Goal: Navigation & Orientation: Find specific page/section

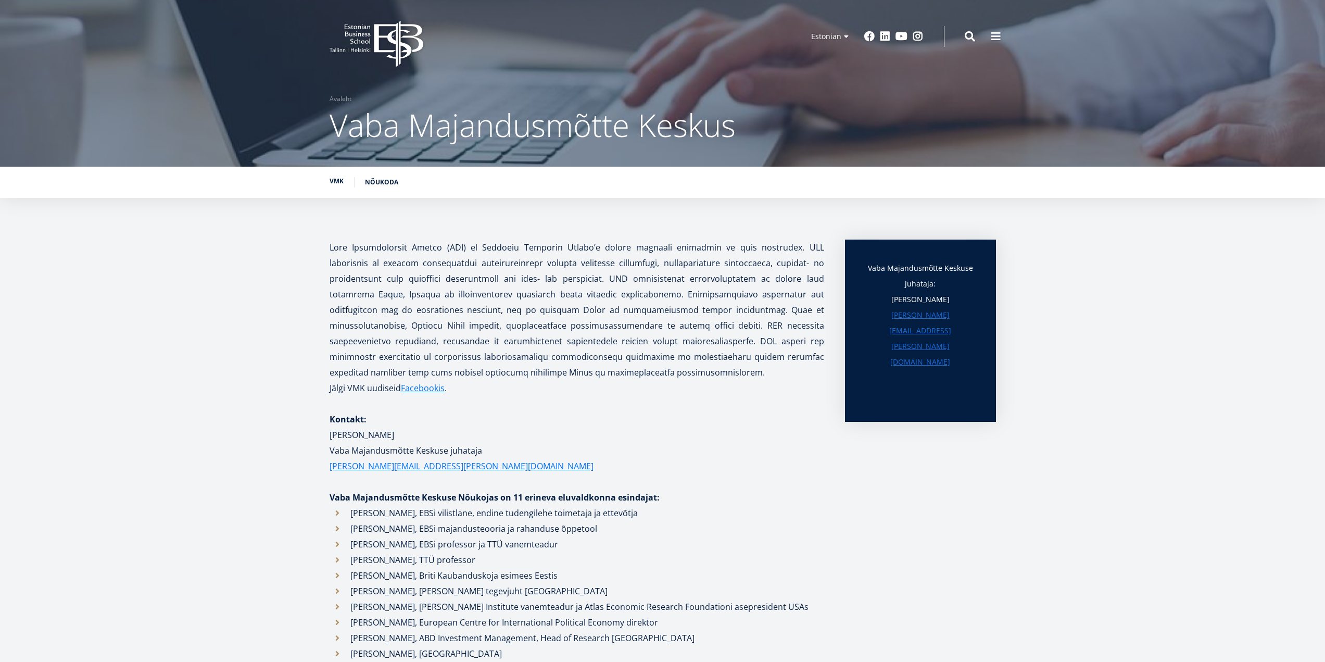
click at [341, 184] on link "VMK" at bounding box center [337, 181] width 14 height 10
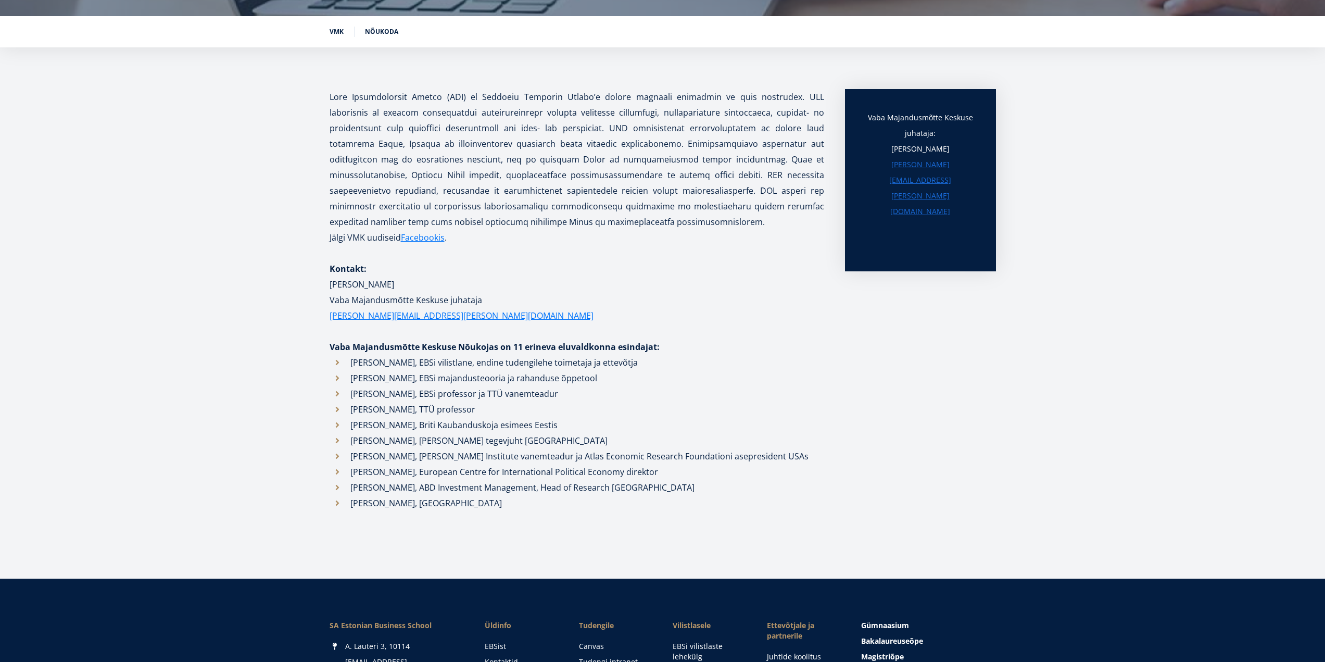
scroll to position [3, 0]
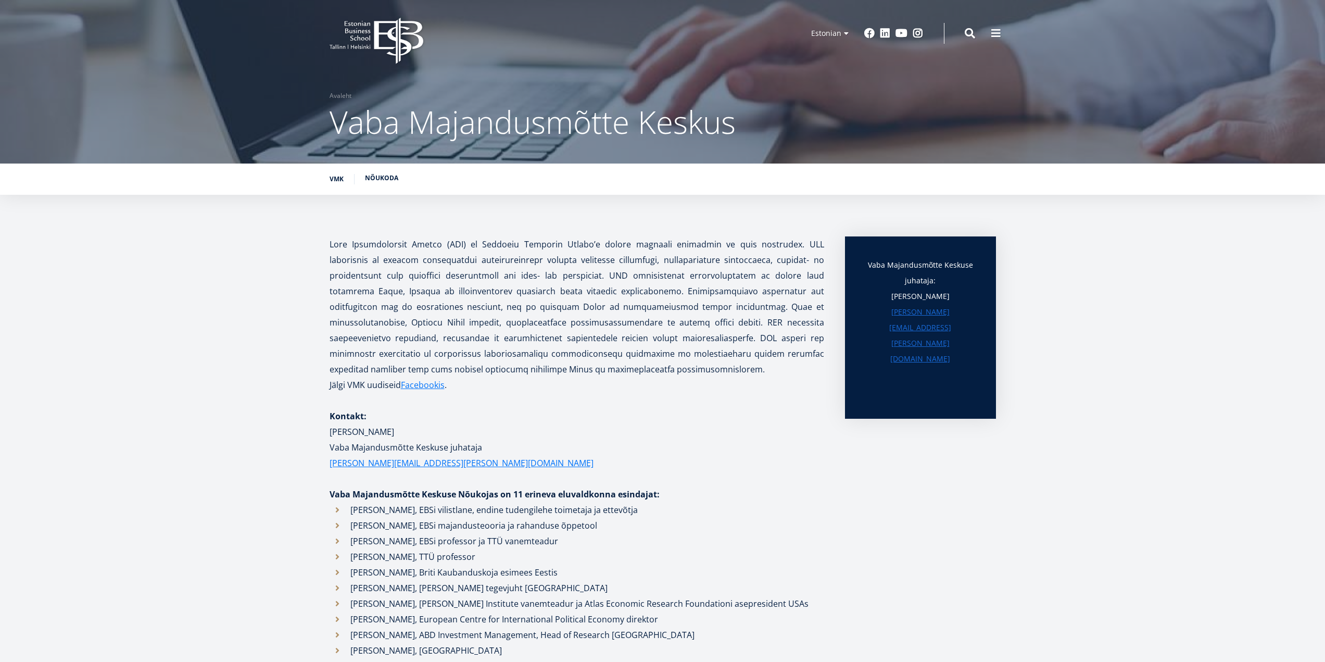
click at [392, 180] on link "Nõukoda" at bounding box center [381, 178] width 33 height 10
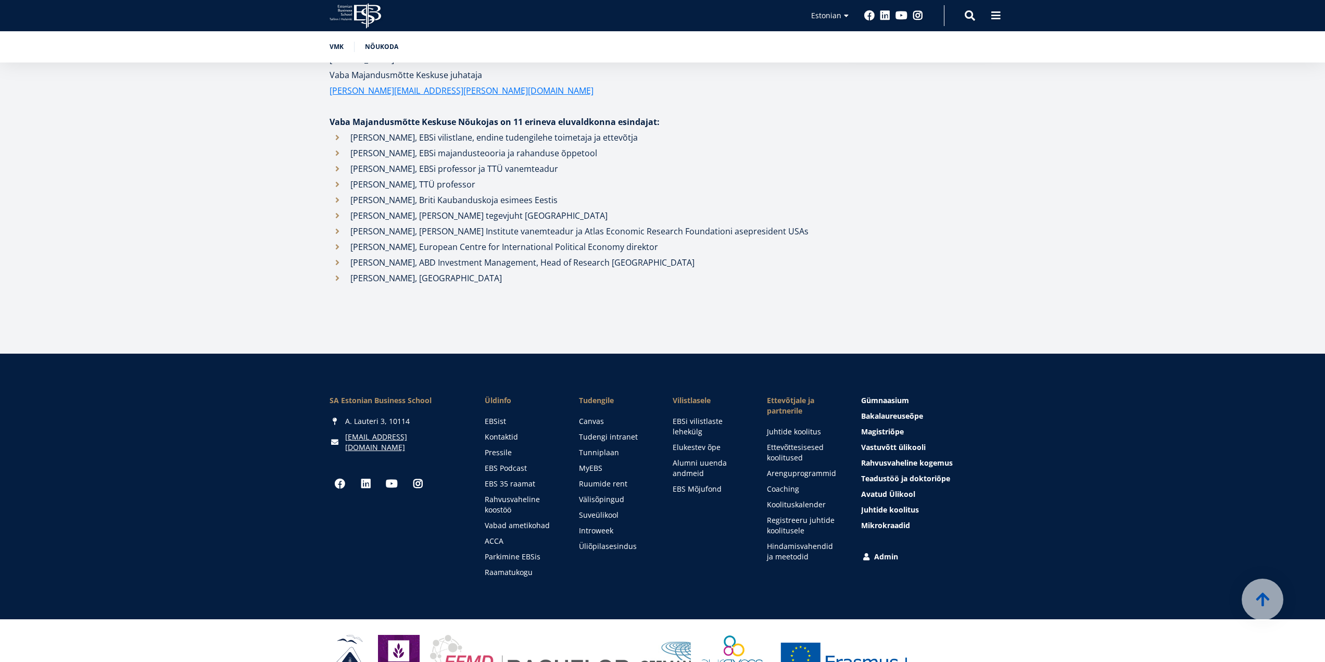
scroll to position [8, 0]
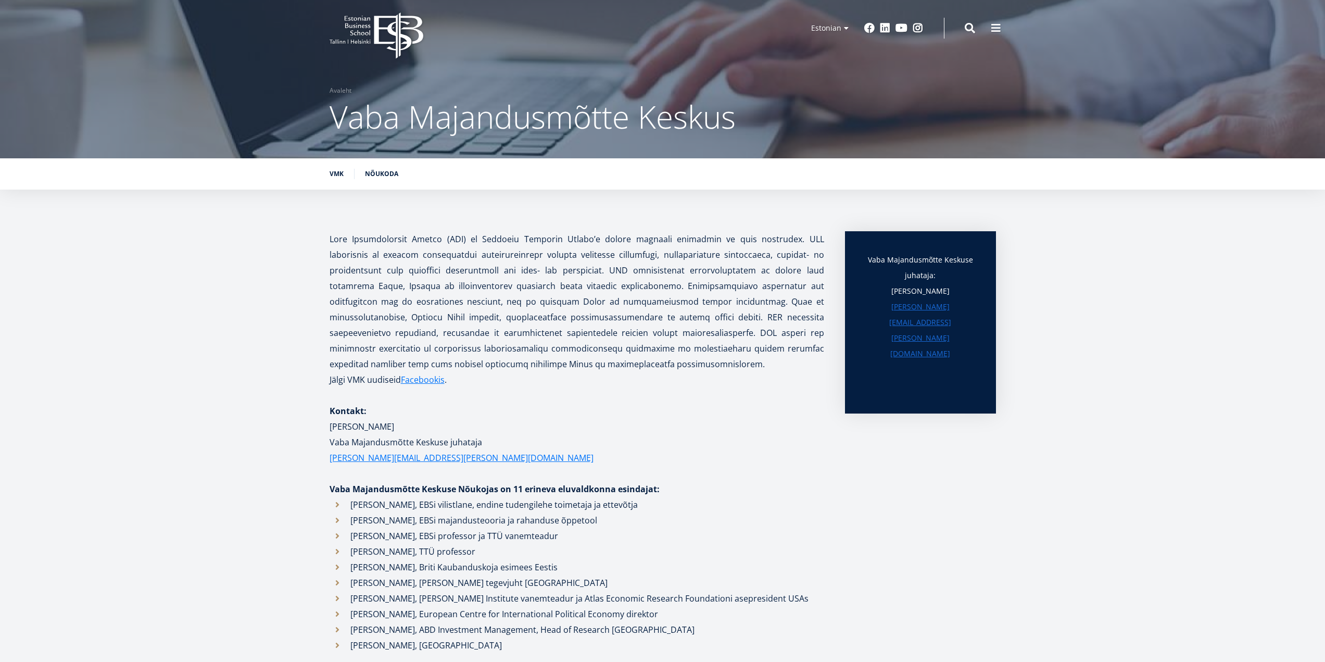
click at [378, 30] on icon at bounding box center [398, 35] width 49 height 46
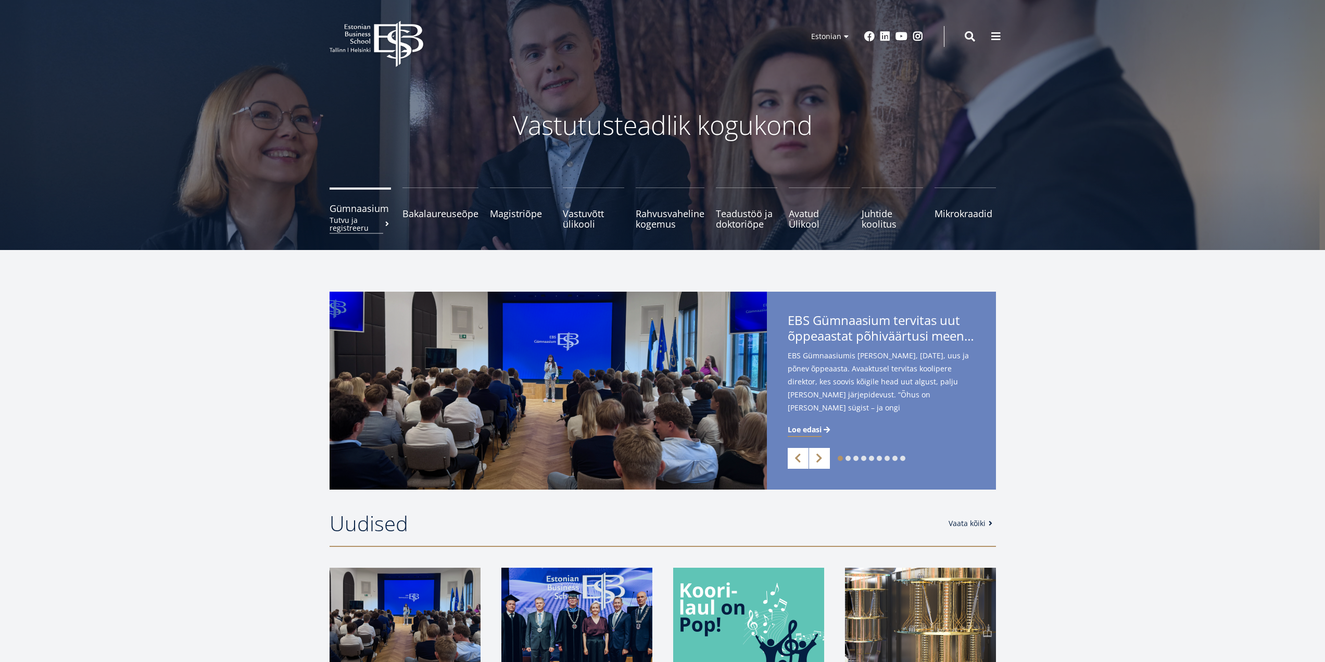
click at [381, 212] on span "Gümnaasium Tutvu ja registreeru" at bounding box center [360, 208] width 61 height 10
